Goal: Task Accomplishment & Management: Use online tool/utility

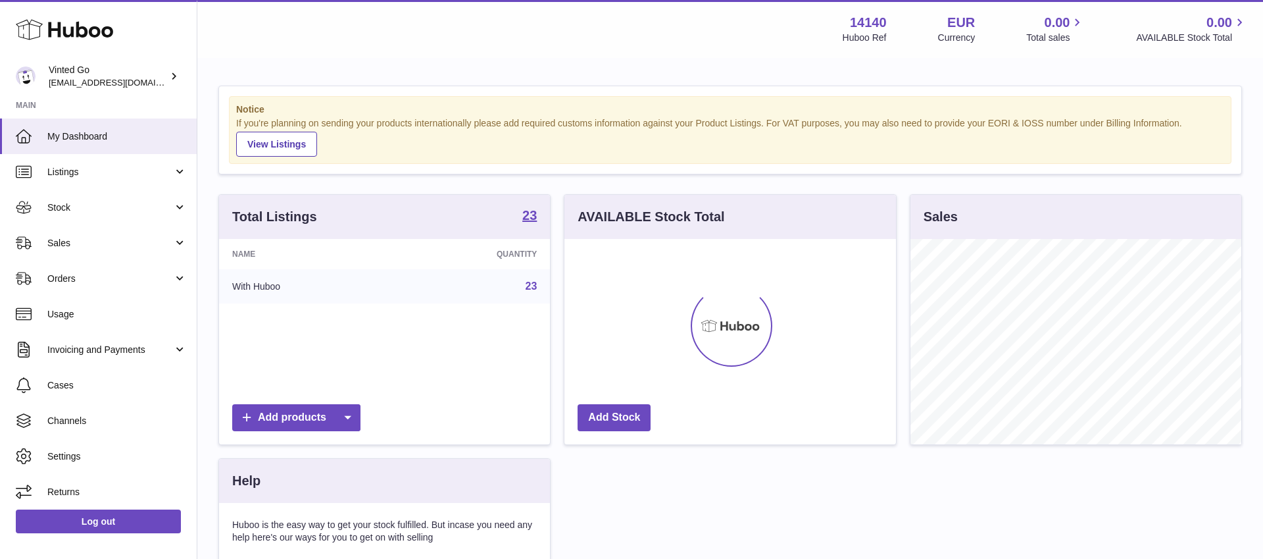
scroll to position [205, 331]
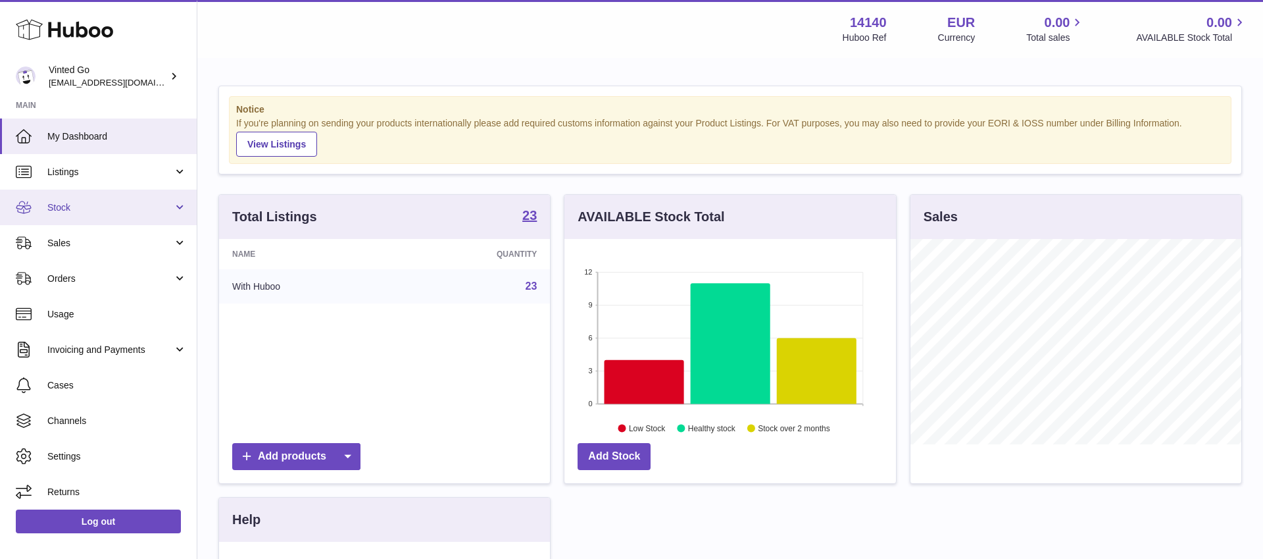
click at [90, 219] on link "Stock" at bounding box center [98, 207] width 197 height 36
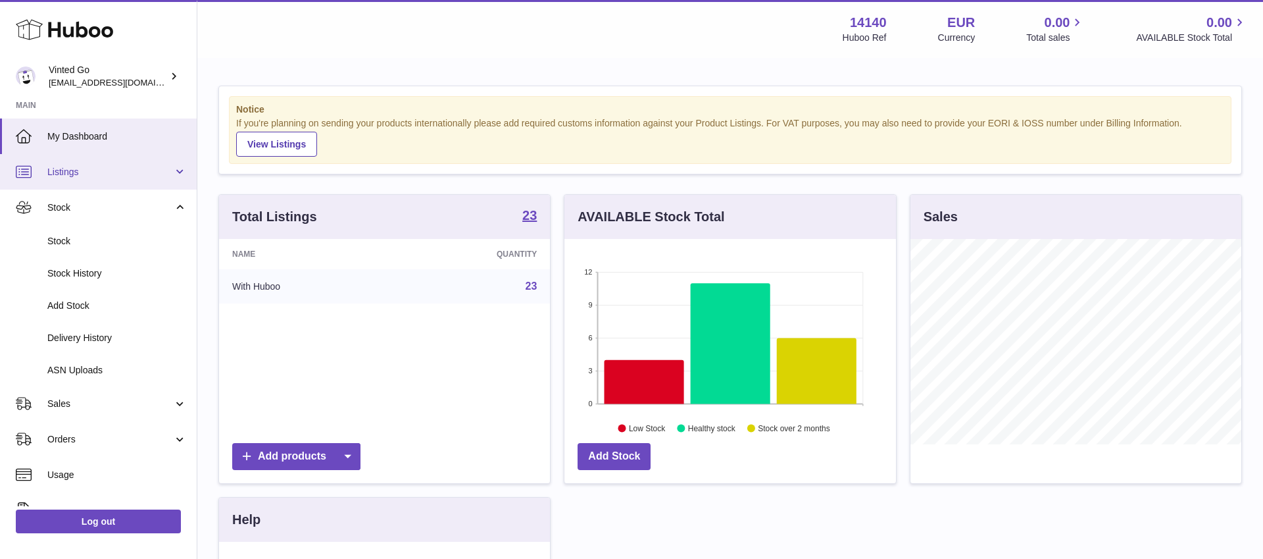
click at [100, 166] on span "Listings" at bounding box center [110, 172] width 126 height 12
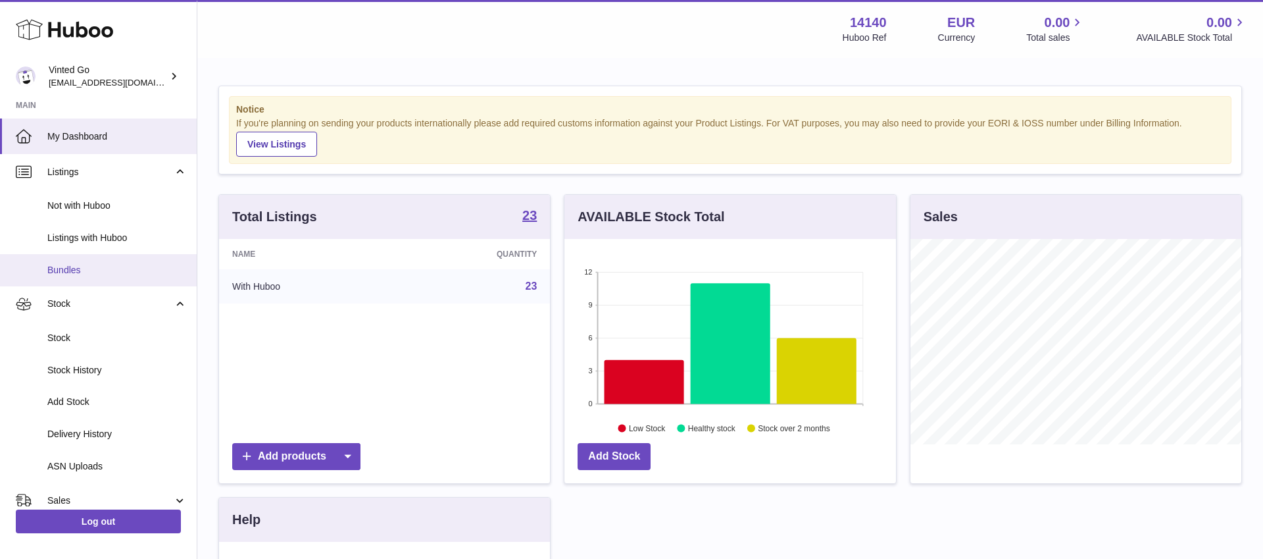
click at [79, 268] on span "Bundles" at bounding box center [116, 270] width 139 height 12
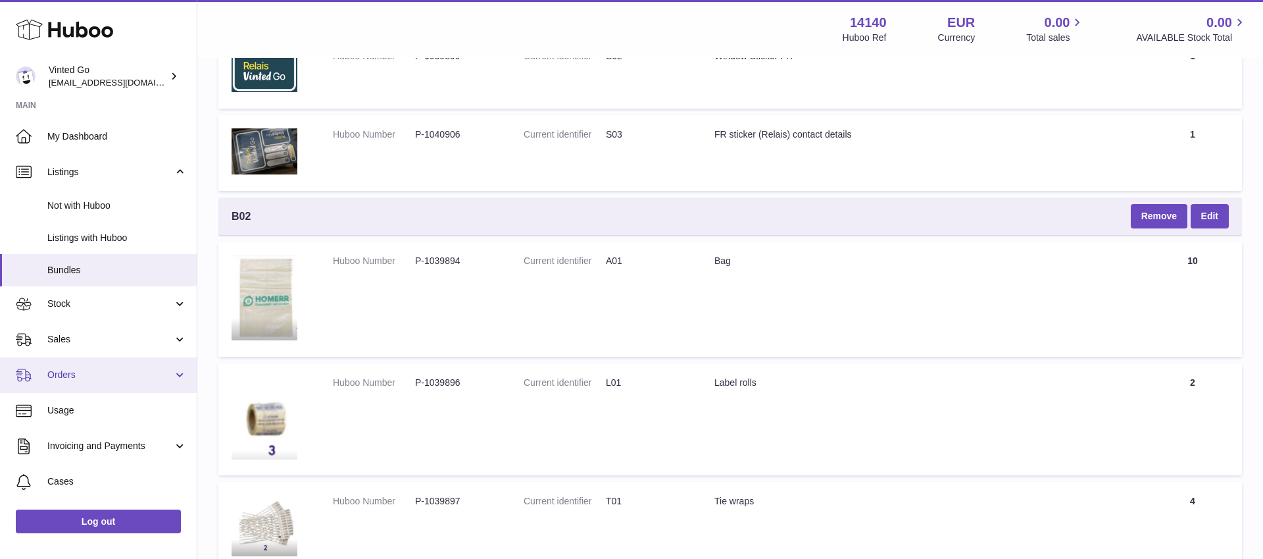
scroll to position [1, 0]
click at [66, 374] on span "Orders" at bounding box center [110, 374] width 126 height 12
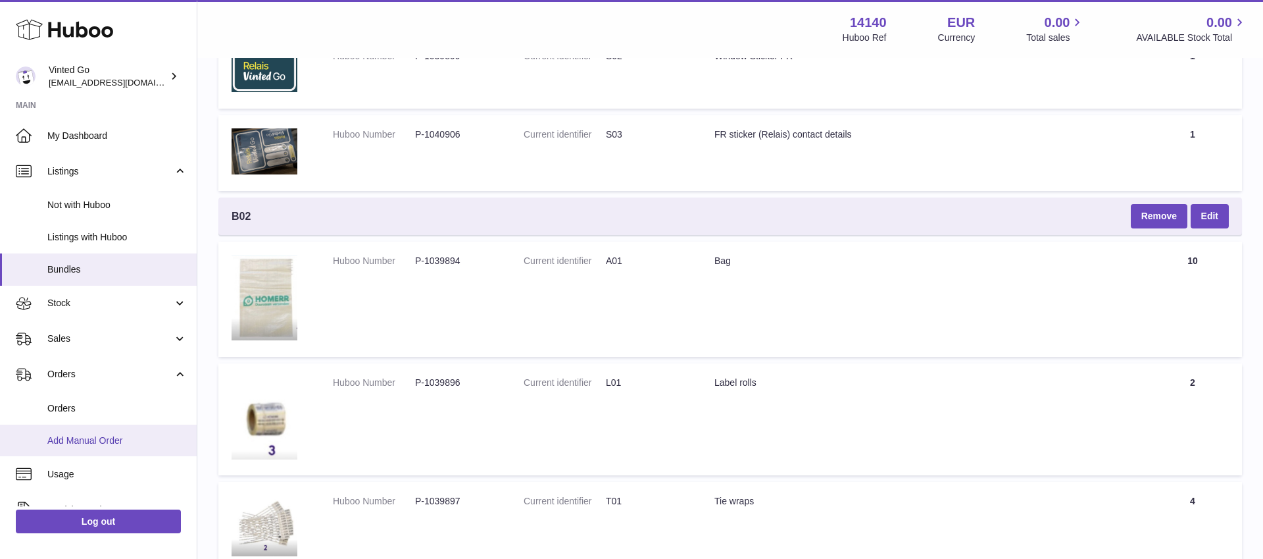
click at [92, 441] on span "Add Manual Order" at bounding box center [116, 440] width 139 height 12
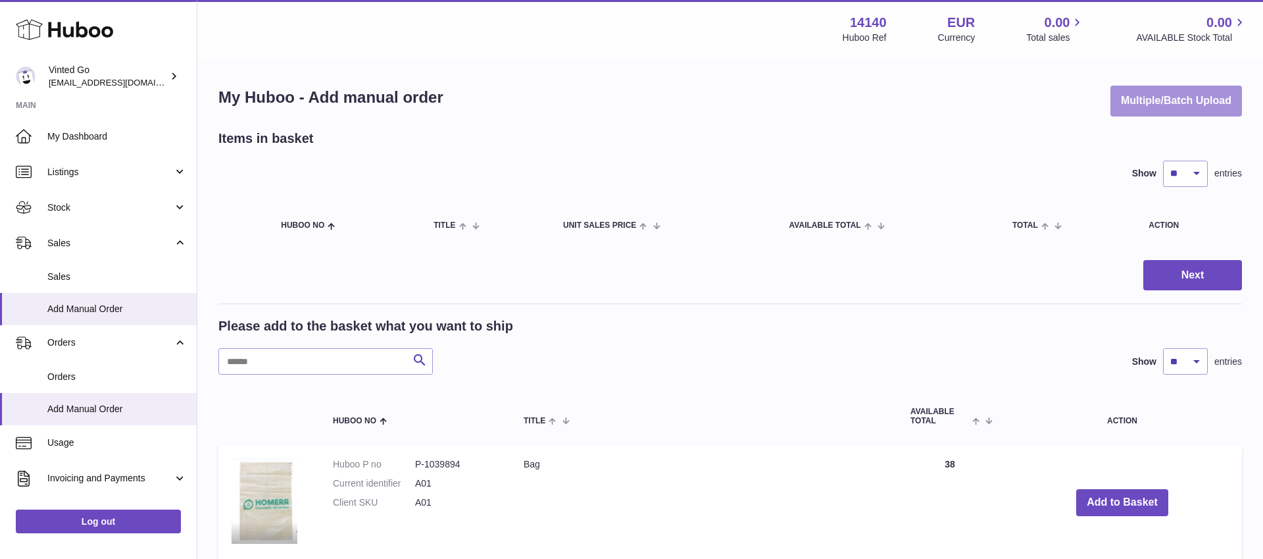
click at [1157, 107] on button "Multiple/Batch Upload" at bounding box center [1176, 101] width 132 height 31
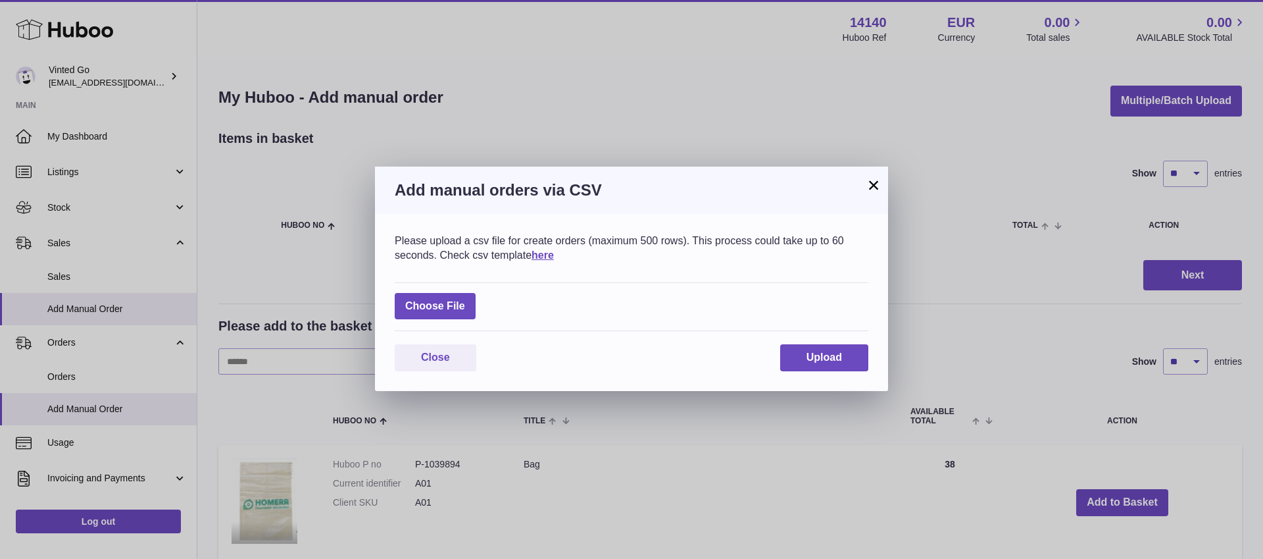
click at [428, 320] on div "Choose File" at bounding box center [632, 306] width 474 height 49
click at [436, 313] on label at bounding box center [435, 306] width 81 height 27
click at [465, 300] on input "file" at bounding box center [465, 299] width 1 height 1
type input "**********"
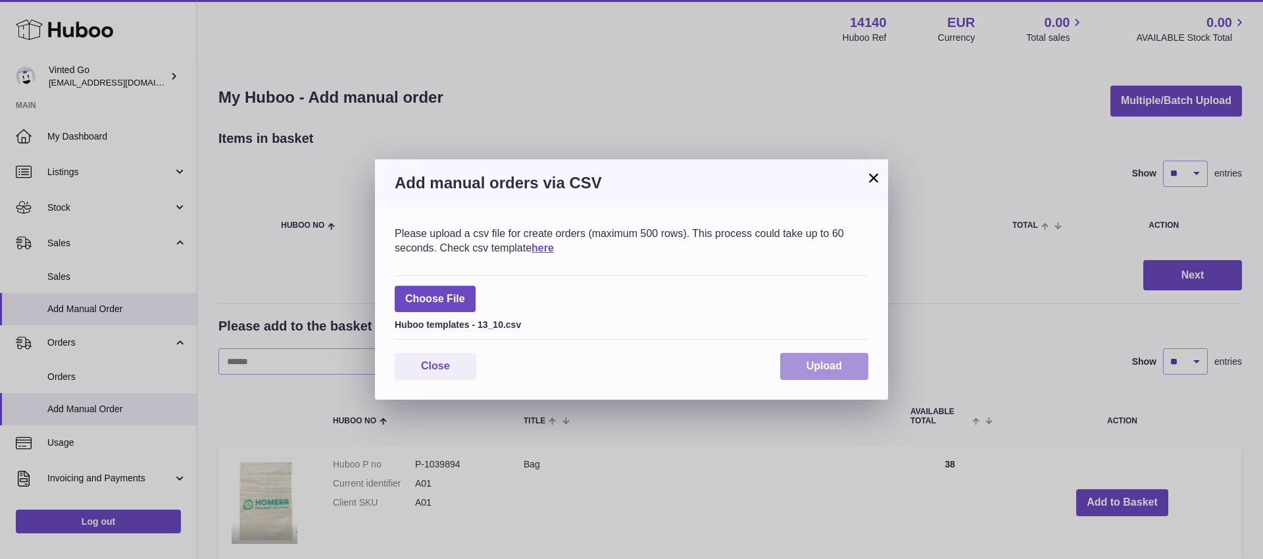
click at [839, 362] on span "Upload" at bounding box center [825, 365] width 36 height 11
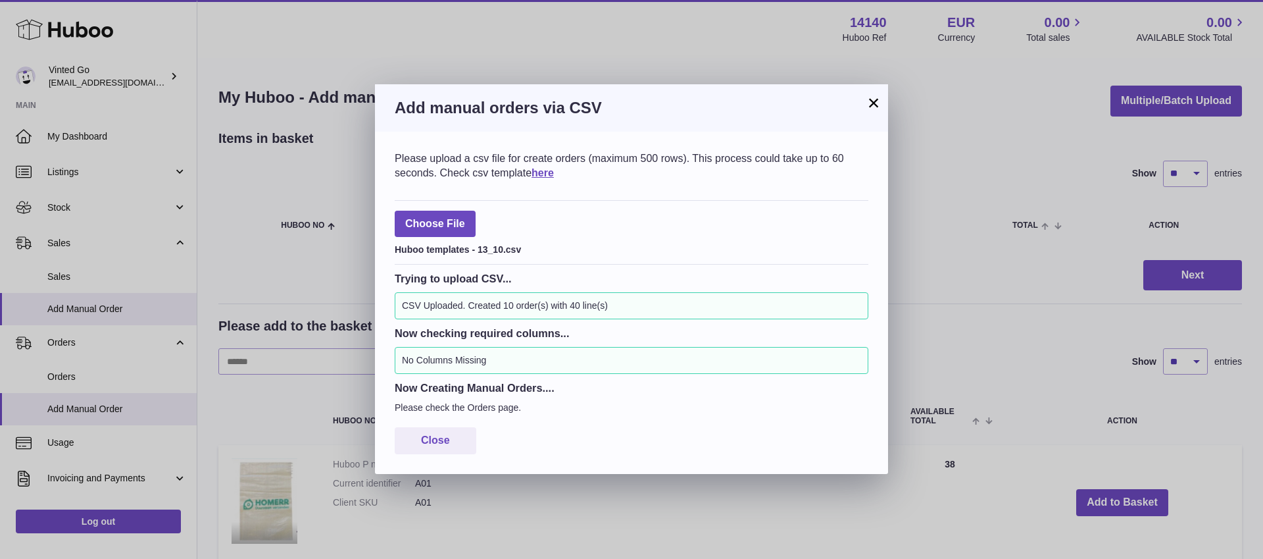
click at [872, 101] on button "×" at bounding box center [874, 103] width 16 height 16
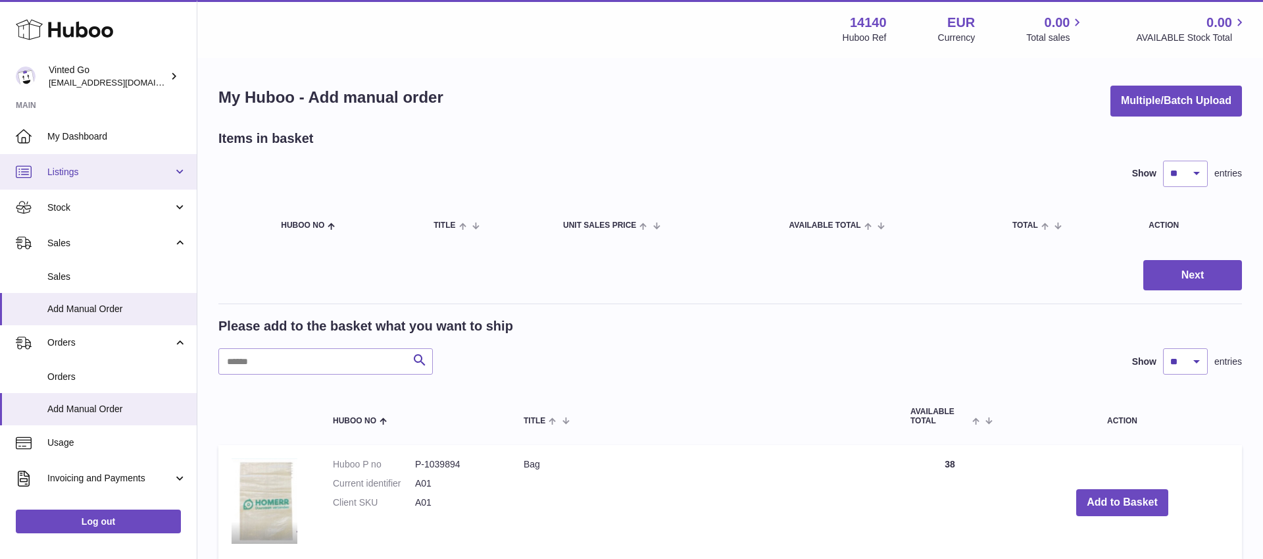
click at [120, 168] on span "Listings" at bounding box center [110, 172] width 126 height 12
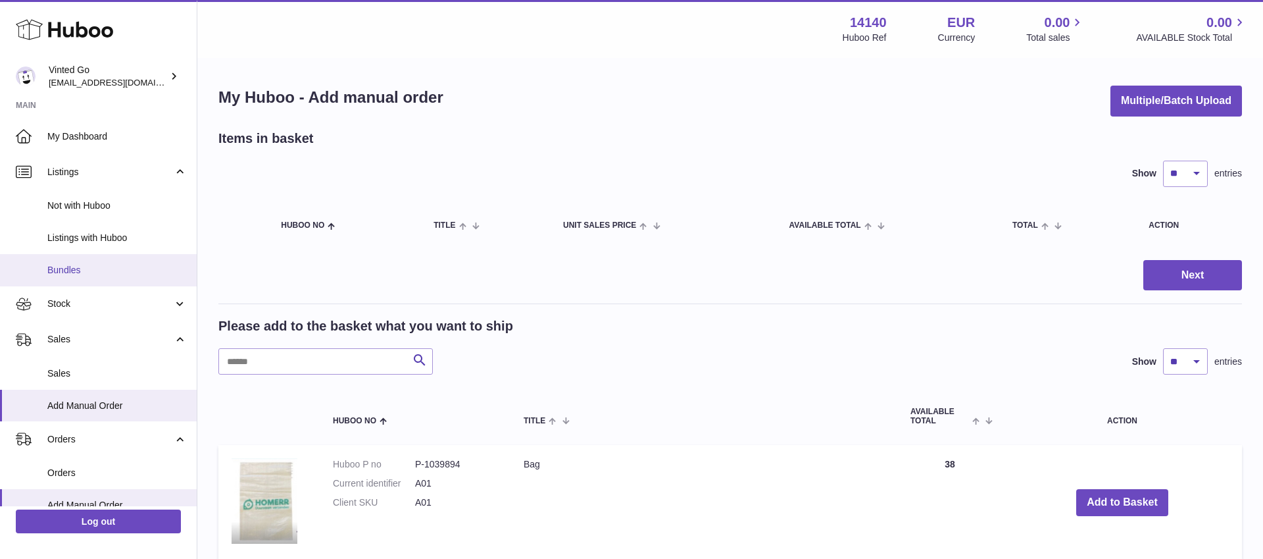
click at [129, 272] on span "Bundles" at bounding box center [116, 270] width 139 height 12
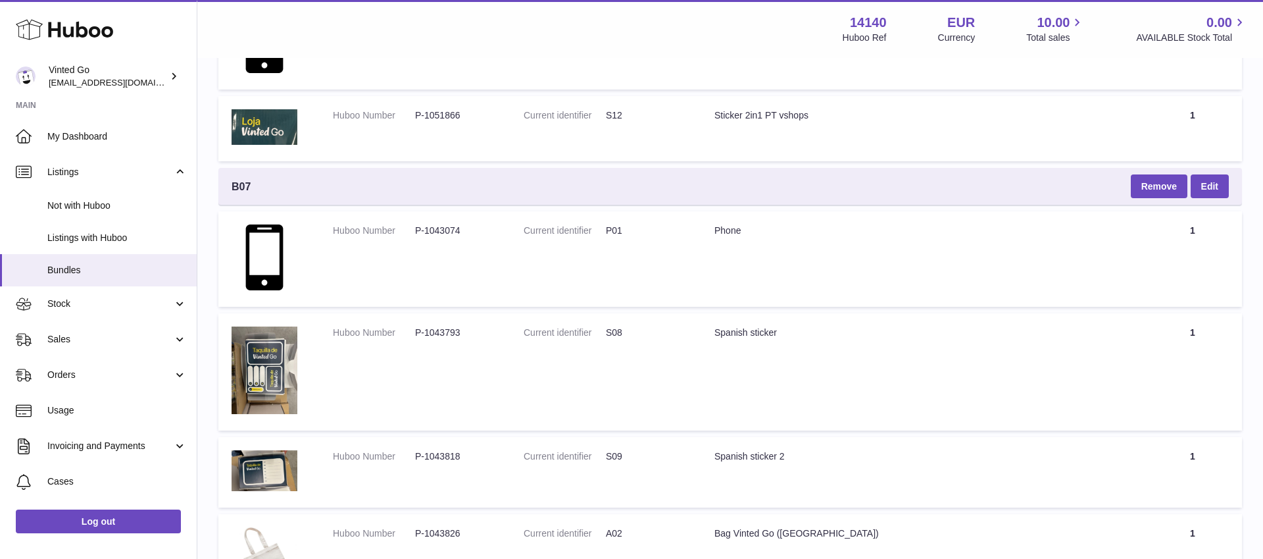
scroll to position [1299, 0]
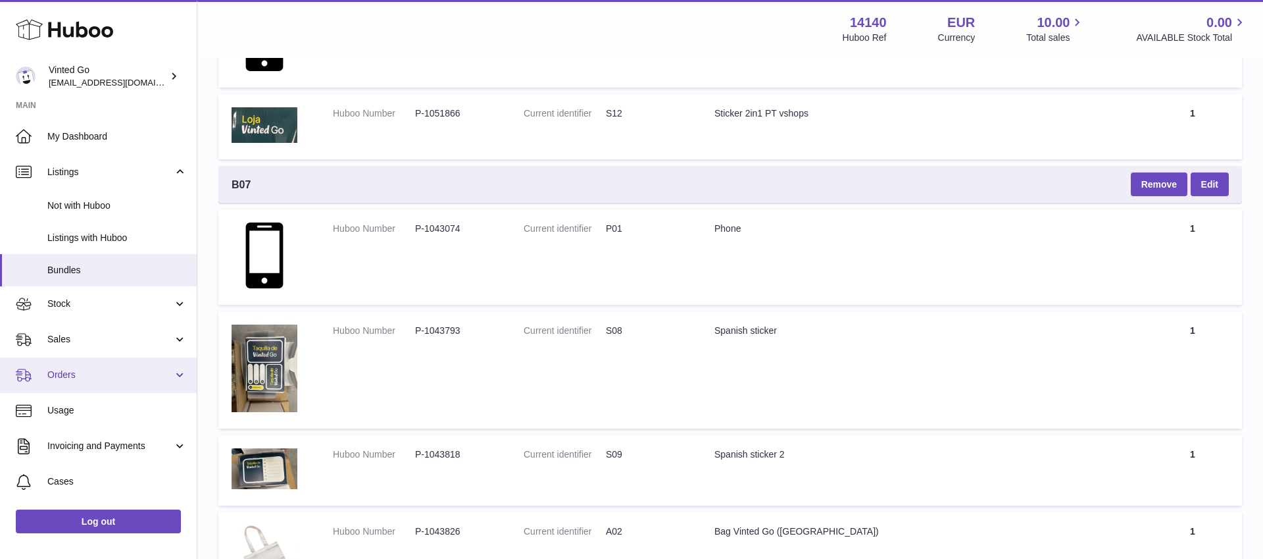
click at [109, 372] on span "Orders" at bounding box center [110, 374] width 126 height 12
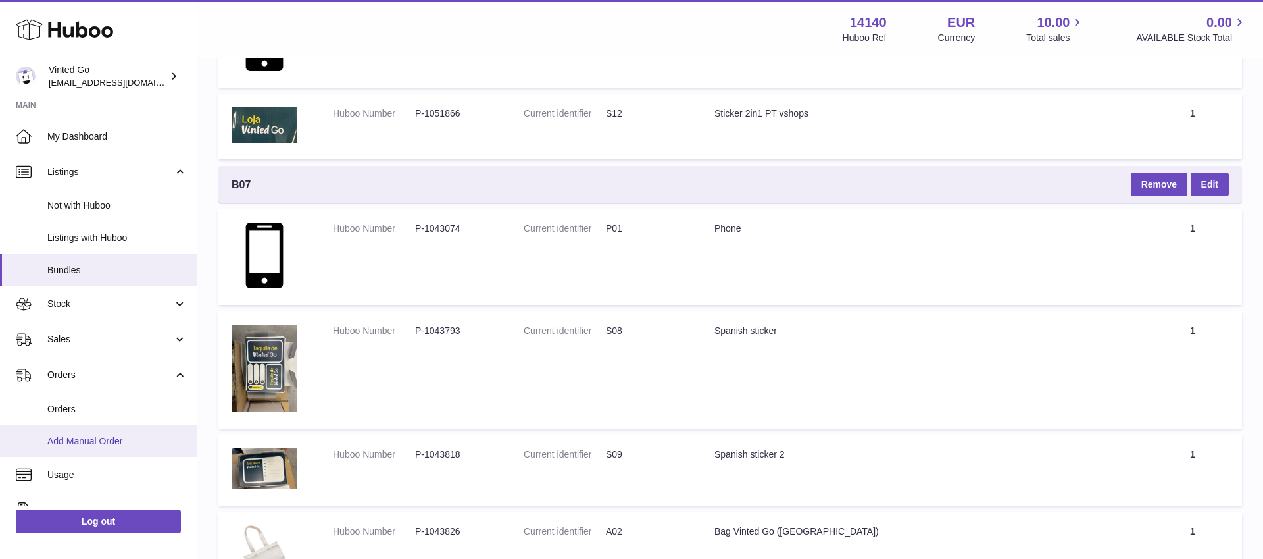
click at [132, 433] on link "Add Manual Order" at bounding box center [98, 441] width 197 height 32
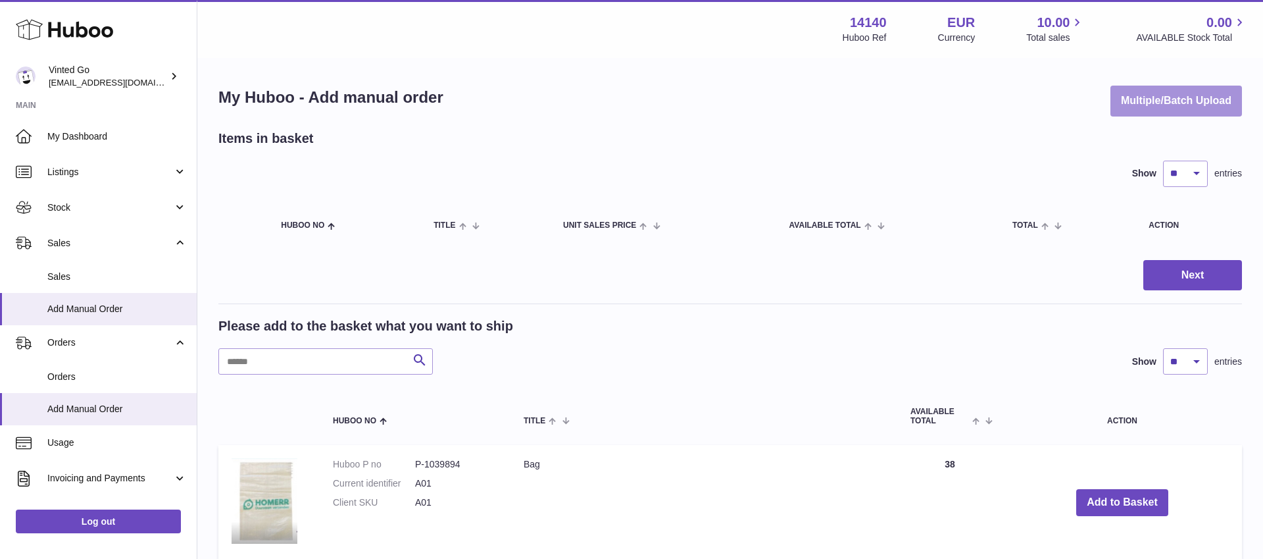
click at [1161, 89] on button "Multiple/Batch Upload" at bounding box center [1176, 101] width 132 height 31
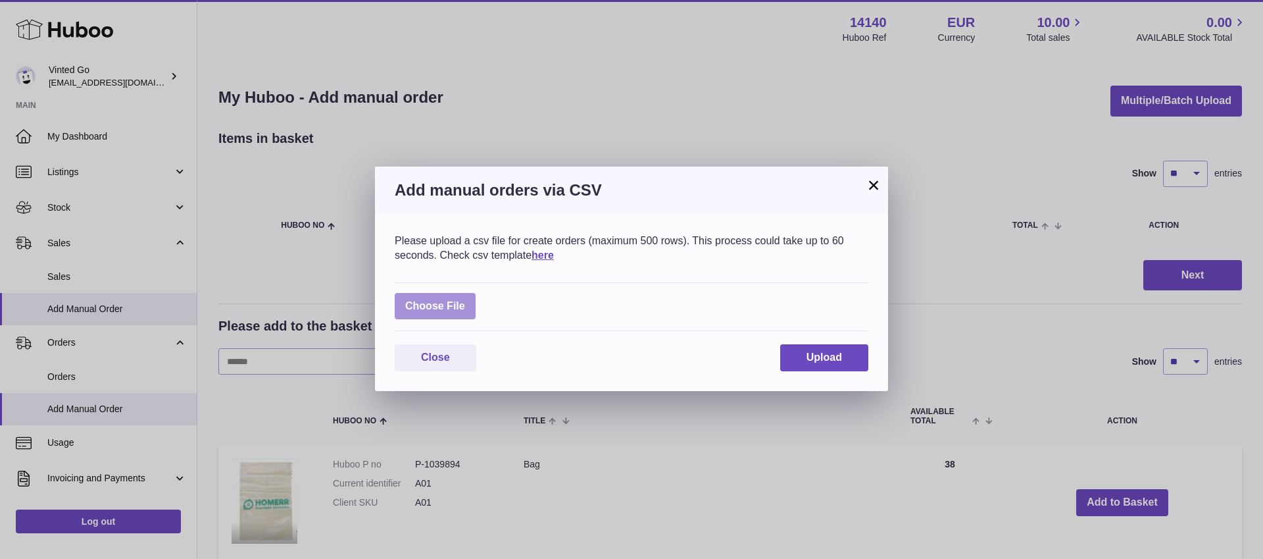
click at [455, 309] on label at bounding box center [435, 306] width 81 height 27
click at [465, 300] on input "file" at bounding box center [465, 299] width 1 height 1
type input "**********"
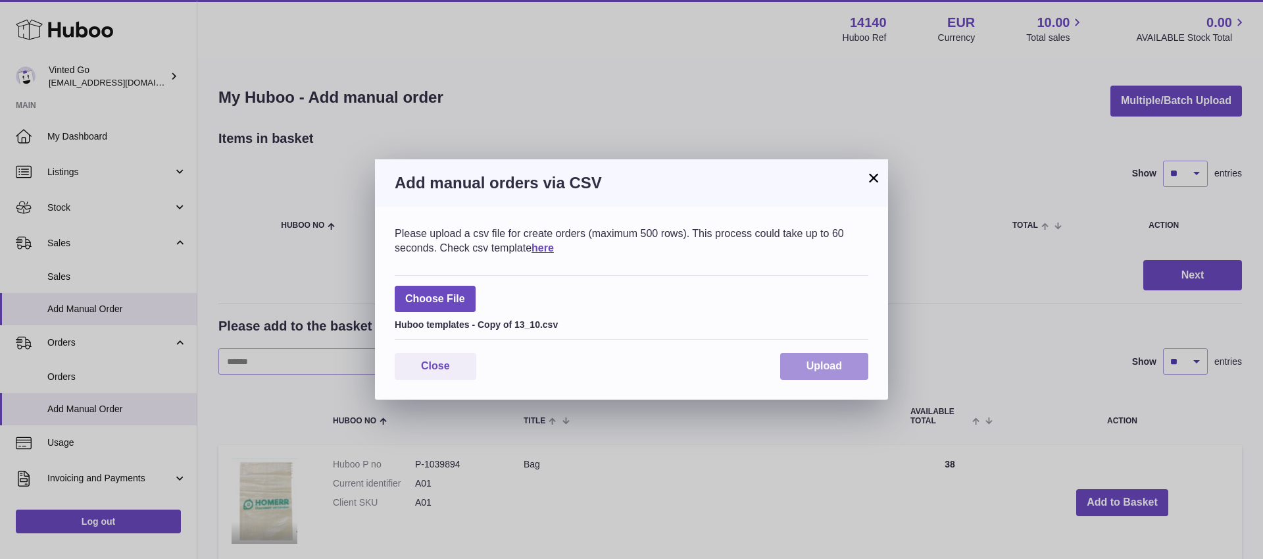
click at [830, 374] on button "Upload" at bounding box center [824, 366] width 88 height 27
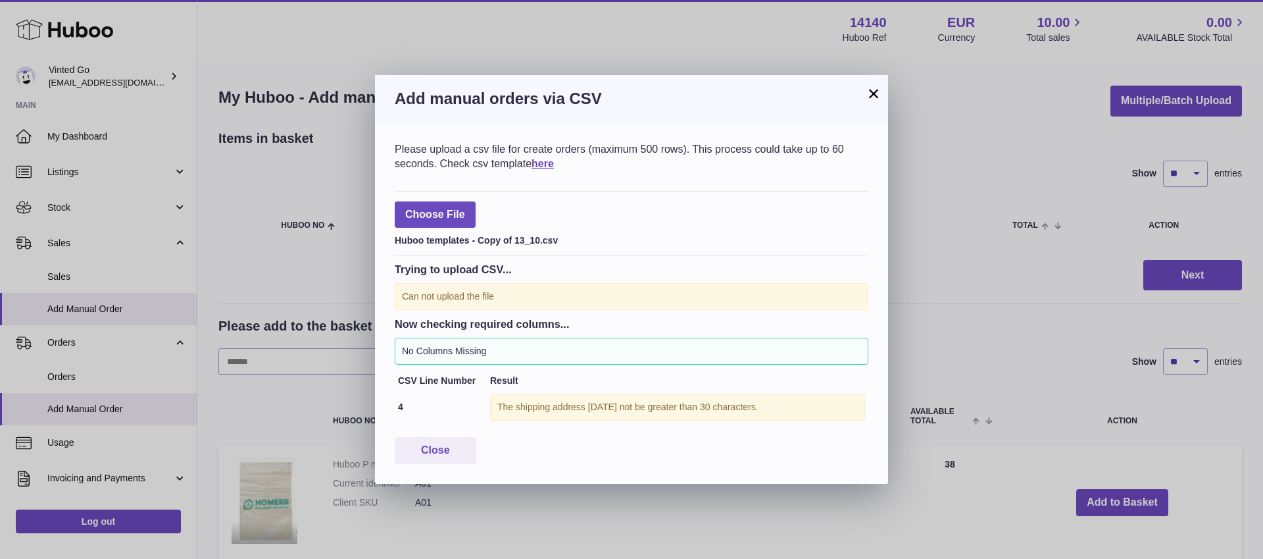
click at [875, 95] on button "×" at bounding box center [874, 94] width 16 height 16
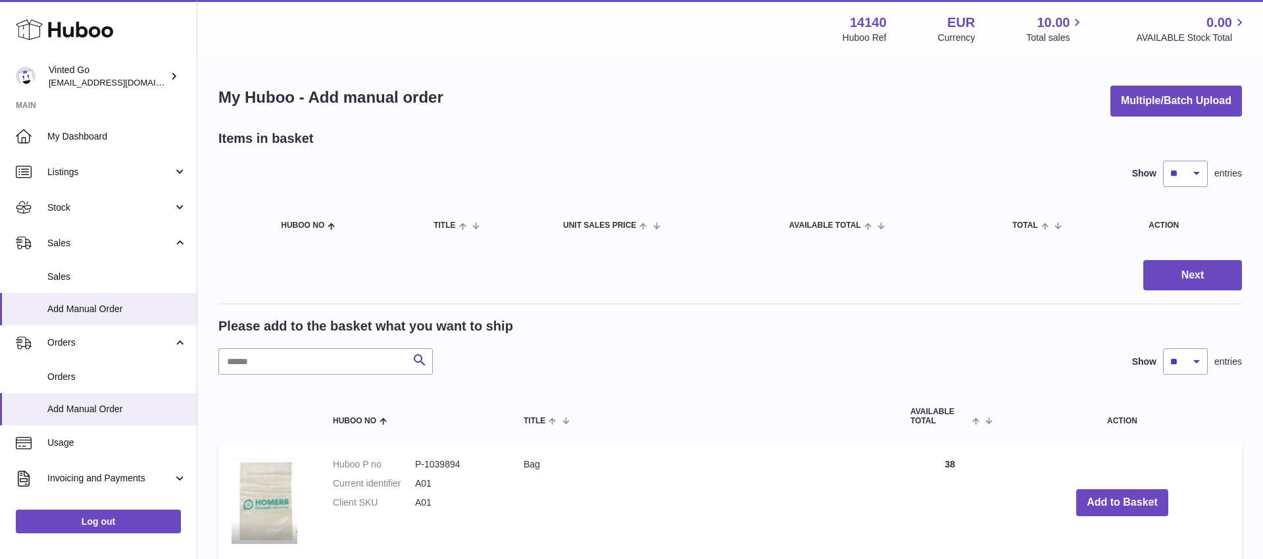
scroll to position [1, 0]
click at [875, 94] on div "My Huboo - Add manual order Multiple/Batch Upload" at bounding box center [730, 99] width 1024 height 31
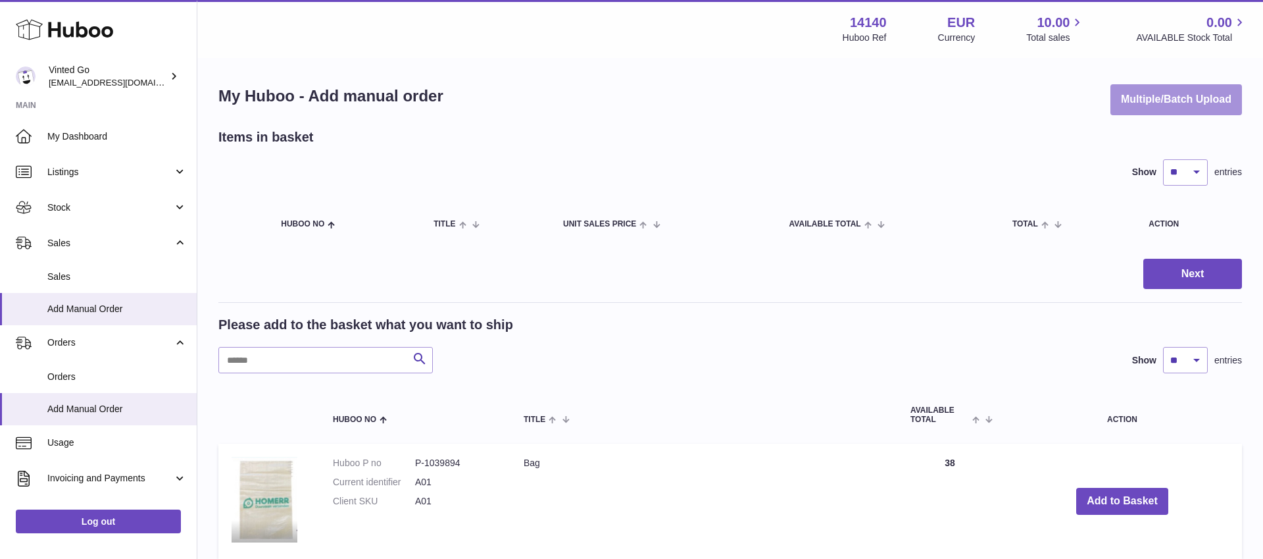
click at [1155, 110] on button "Multiple/Batch Upload" at bounding box center [1176, 99] width 132 height 31
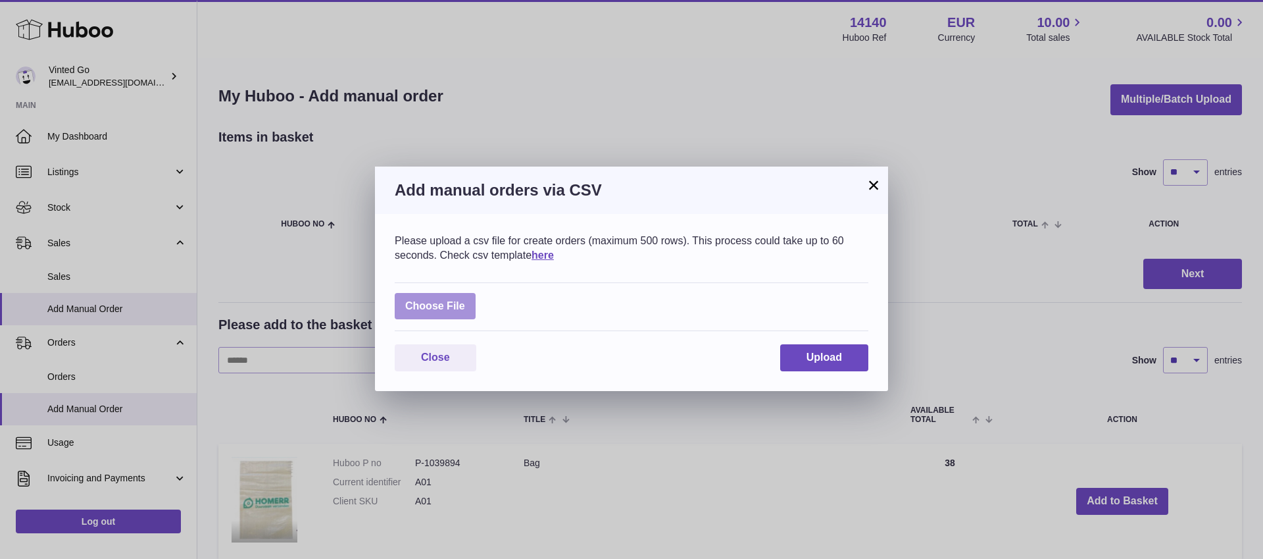
click at [417, 306] on label at bounding box center [435, 306] width 81 height 27
click at [465, 300] on input "file" at bounding box center [465, 299] width 1 height 1
type input "**********"
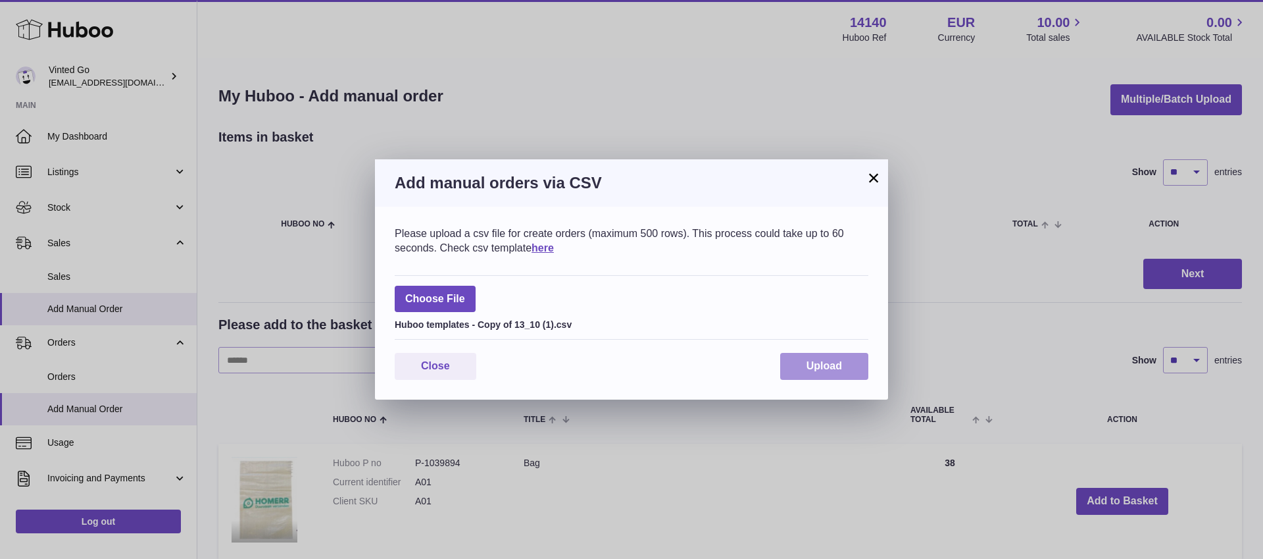
click at [813, 371] on span "Upload" at bounding box center [825, 365] width 36 height 11
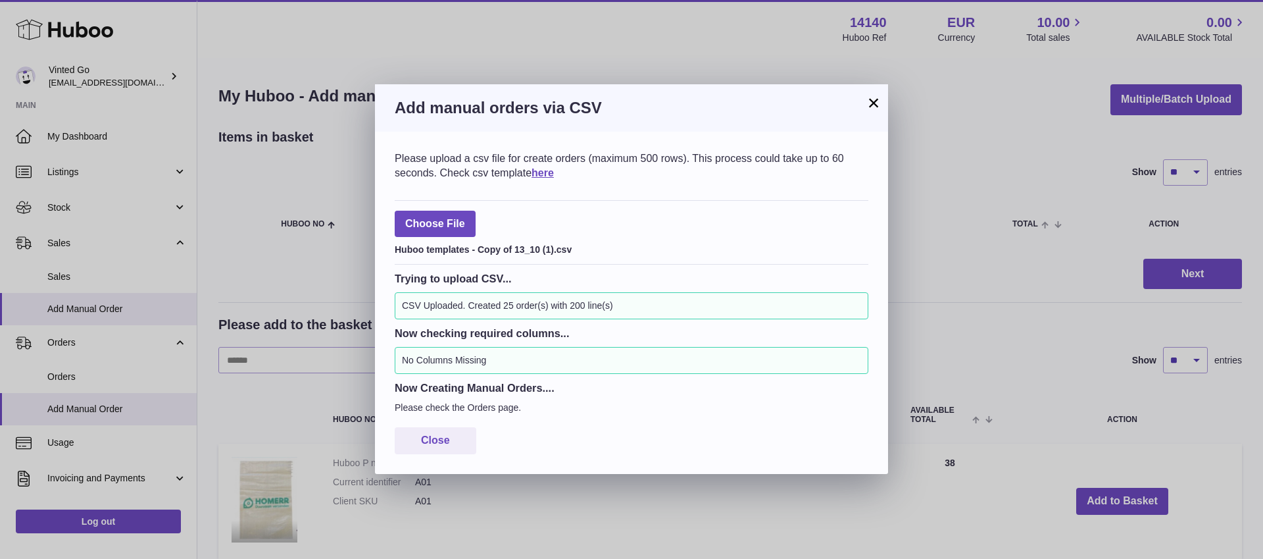
click at [870, 107] on button "×" at bounding box center [874, 103] width 16 height 16
